Goal: Find contact information: Find contact information

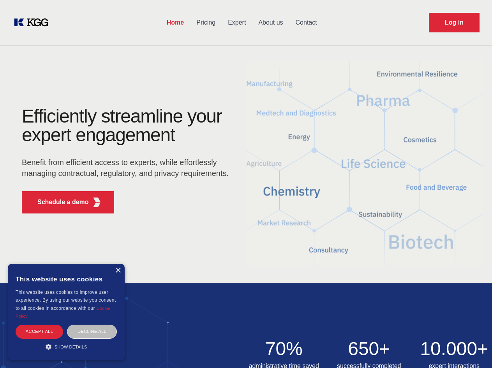
click at [246, 184] on div "Efficiently streamline your expert engagement Benefit from efficient access to …" at bounding box center [127, 163] width 237 height 113
click at [58, 202] on p "Schedule a demo" at bounding box center [62, 201] width 51 height 9
click at [118, 270] on div "× This website uses cookies This website uses cookies to improve user experienc…" at bounding box center [66, 312] width 117 height 96
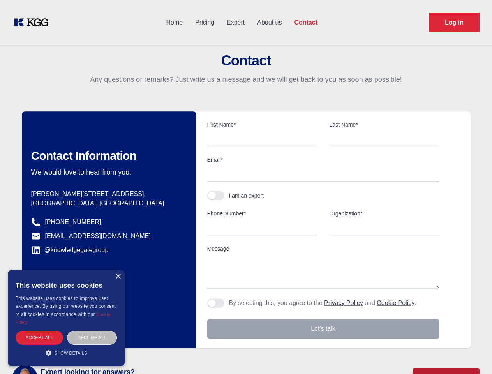
click at [39, 331] on div "Accept all" at bounding box center [40, 338] width 48 height 14
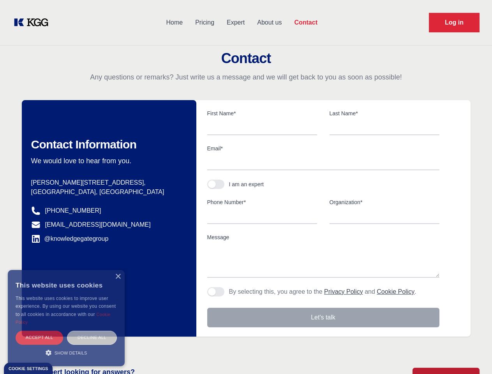
click at [92, 331] on div "Decline all" at bounding box center [92, 338] width 50 height 14
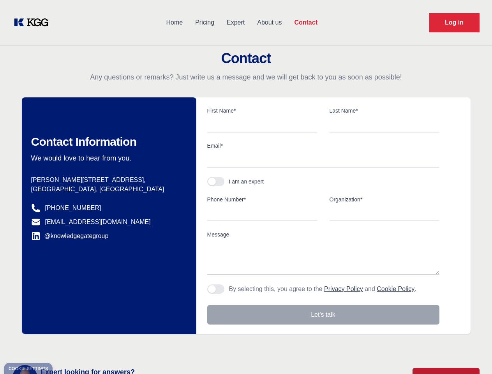
click at [66, 346] on main "Contact Any questions or remarks? Just write us a message and we will get back …" at bounding box center [246, 203] width 492 height 406
